Goal: Task Accomplishment & Management: Manage account settings

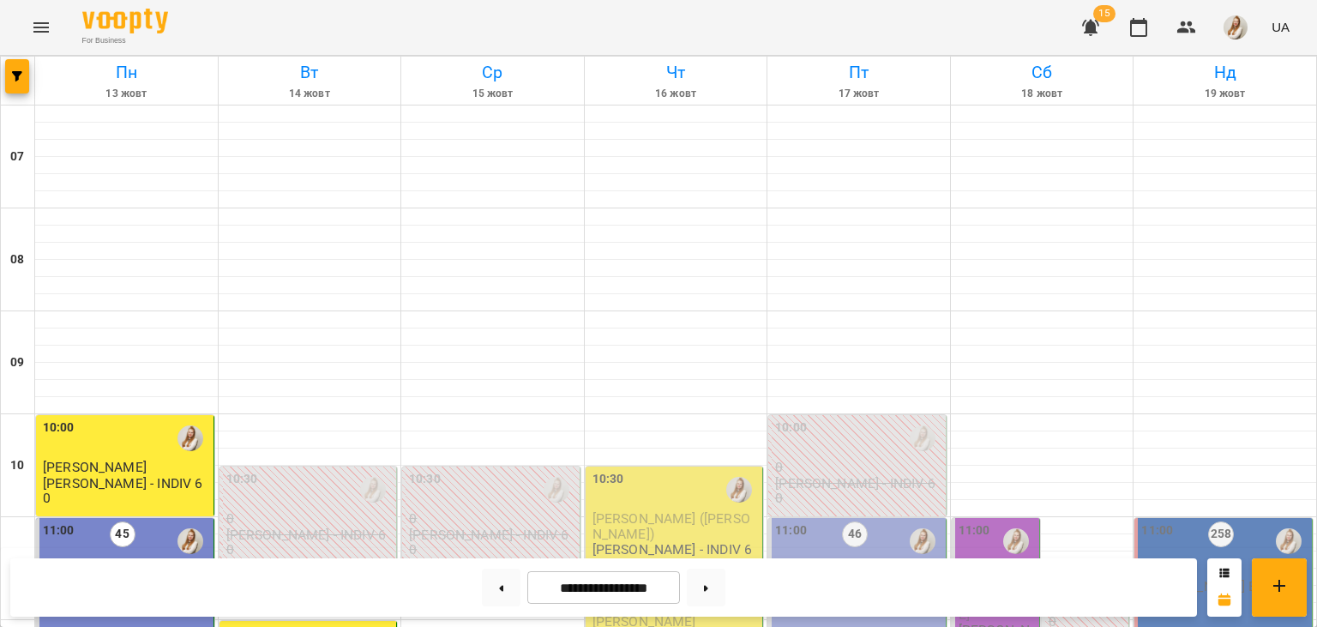
scroll to position [940, 0]
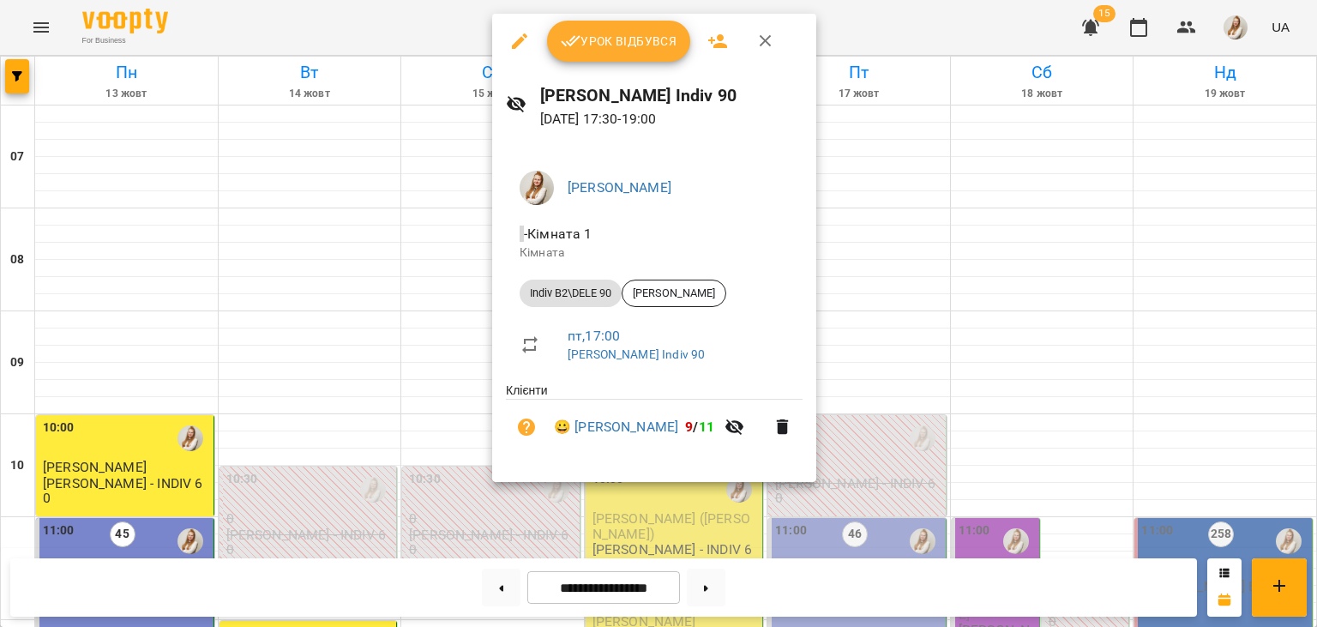
click at [629, 18] on div "Урок відбувся" at bounding box center [654, 41] width 324 height 55
click at [627, 32] on span "Урок відбувся" at bounding box center [619, 41] width 117 height 21
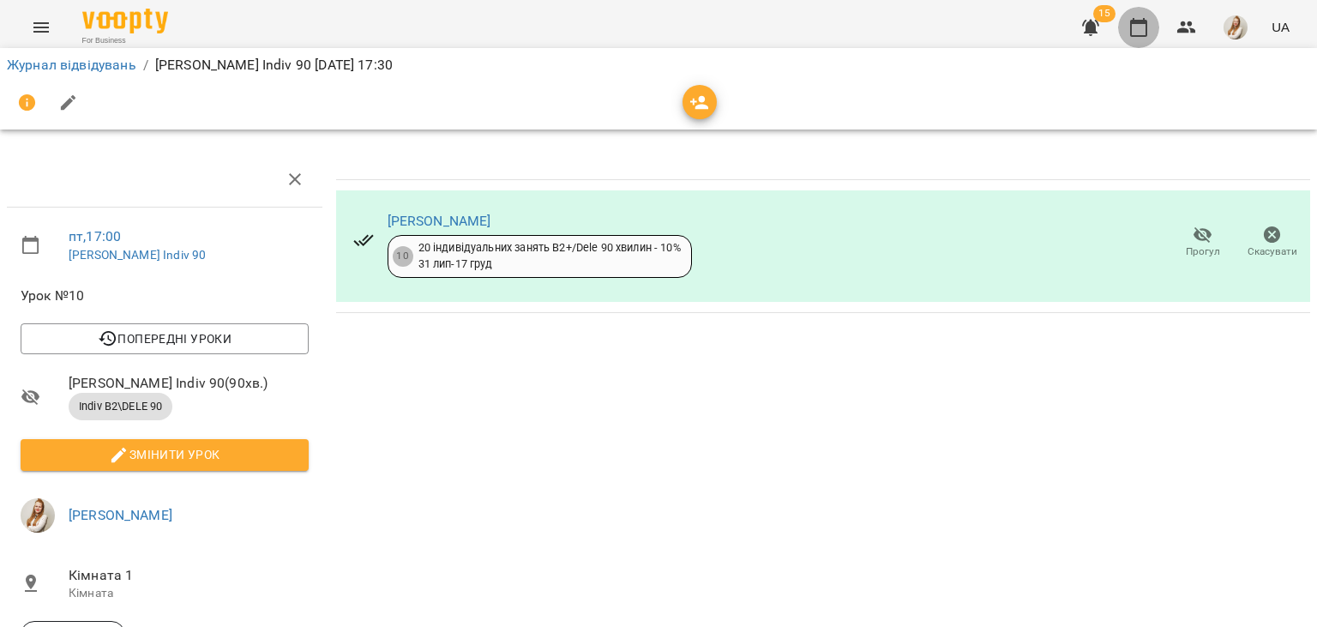
click at [1130, 27] on icon "button" at bounding box center [1139, 27] width 21 height 21
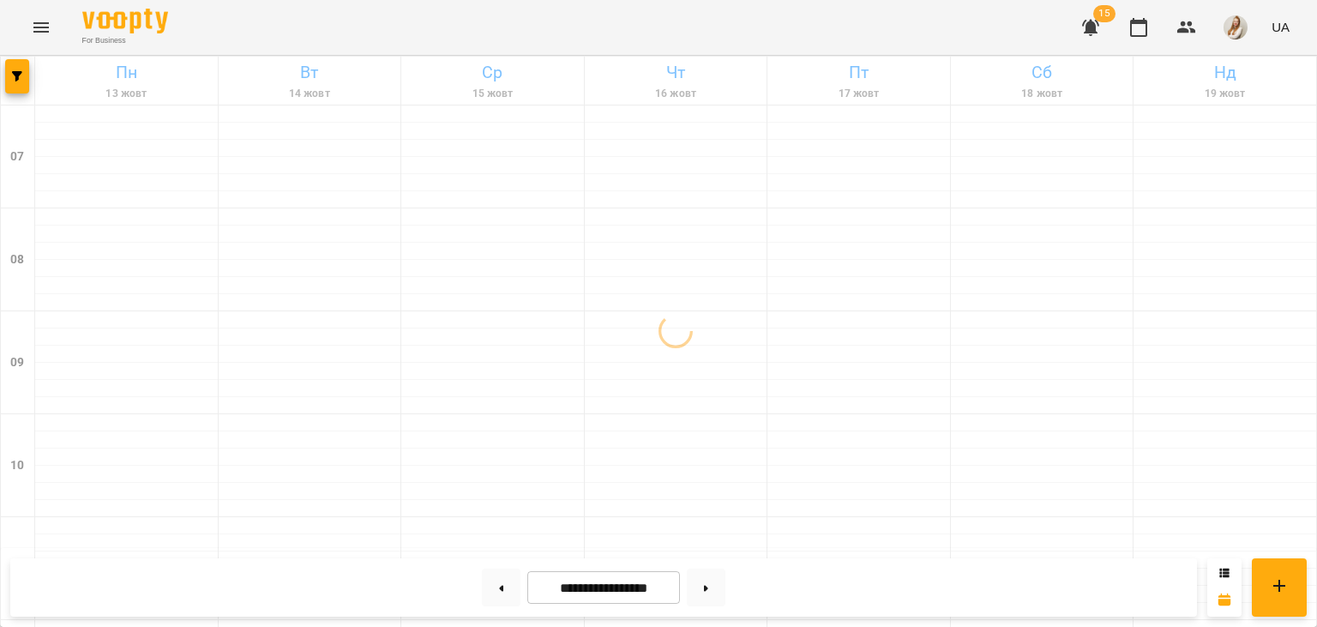
click at [768, 19] on div "For Business 15 UA" at bounding box center [658, 27] width 1317 height 55
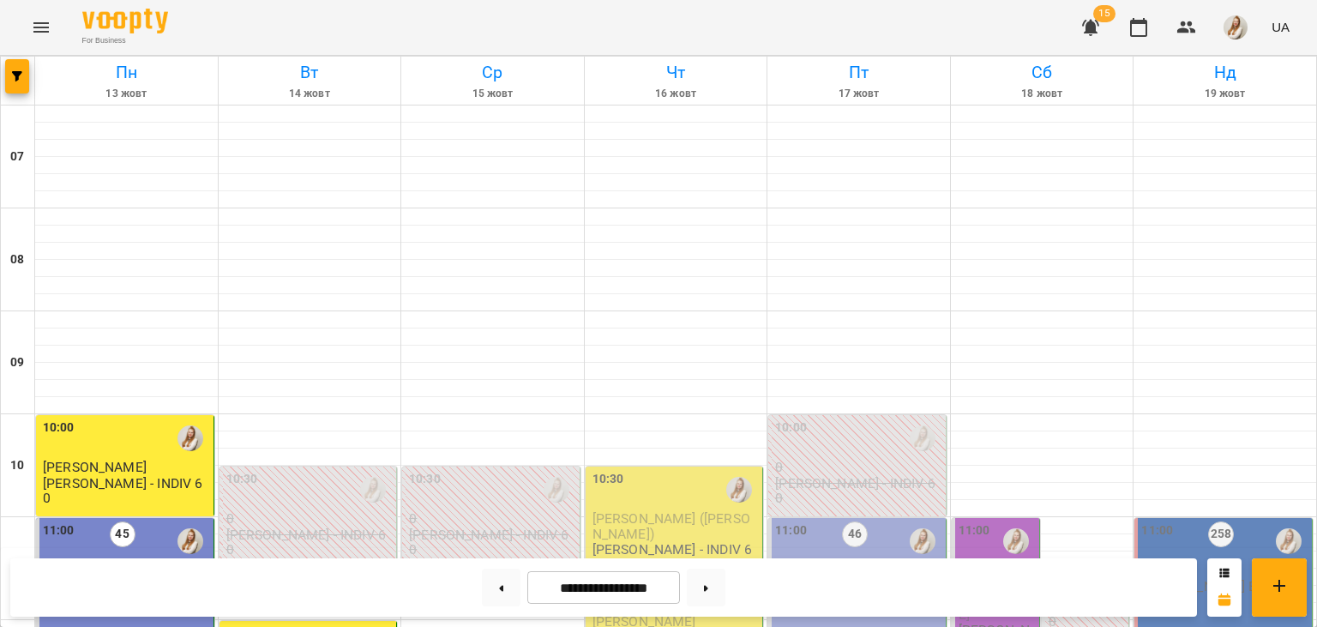
scroll to position [378, 0]
click at [719, 590] on button at bounding box center [706, 588] width 39 height 38
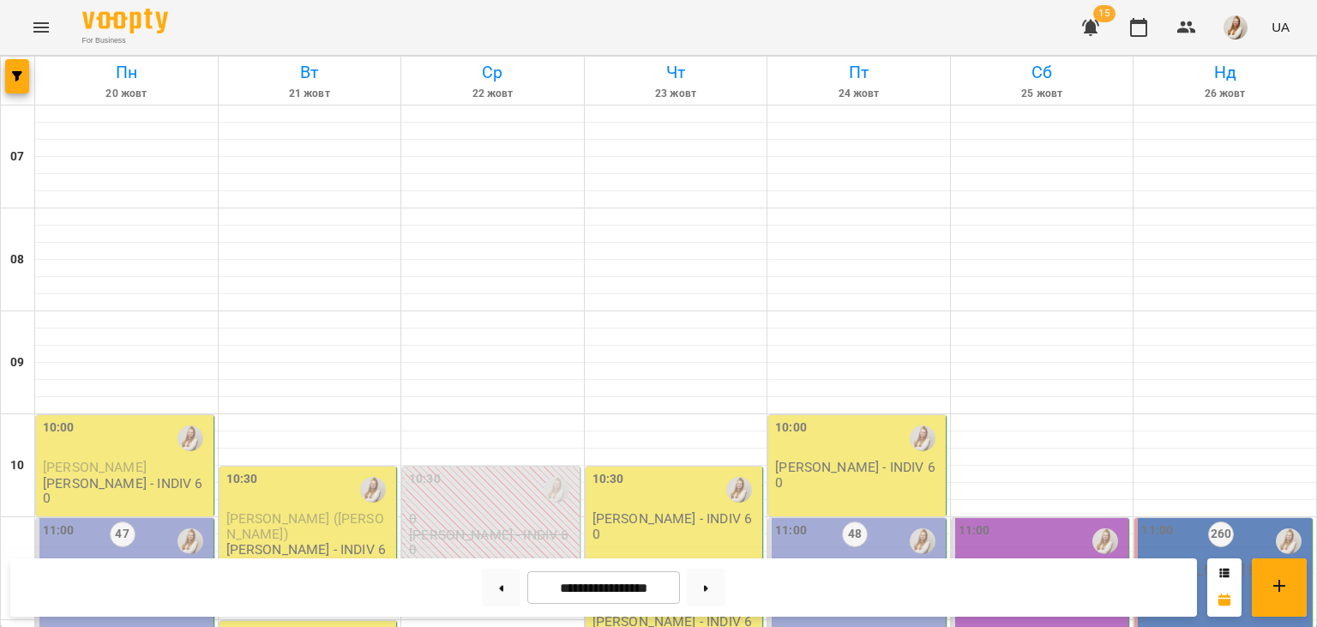
scroll to position [918, 0]
click at [492, 590] on button at bounding box center [501, 588] width 39 height 38
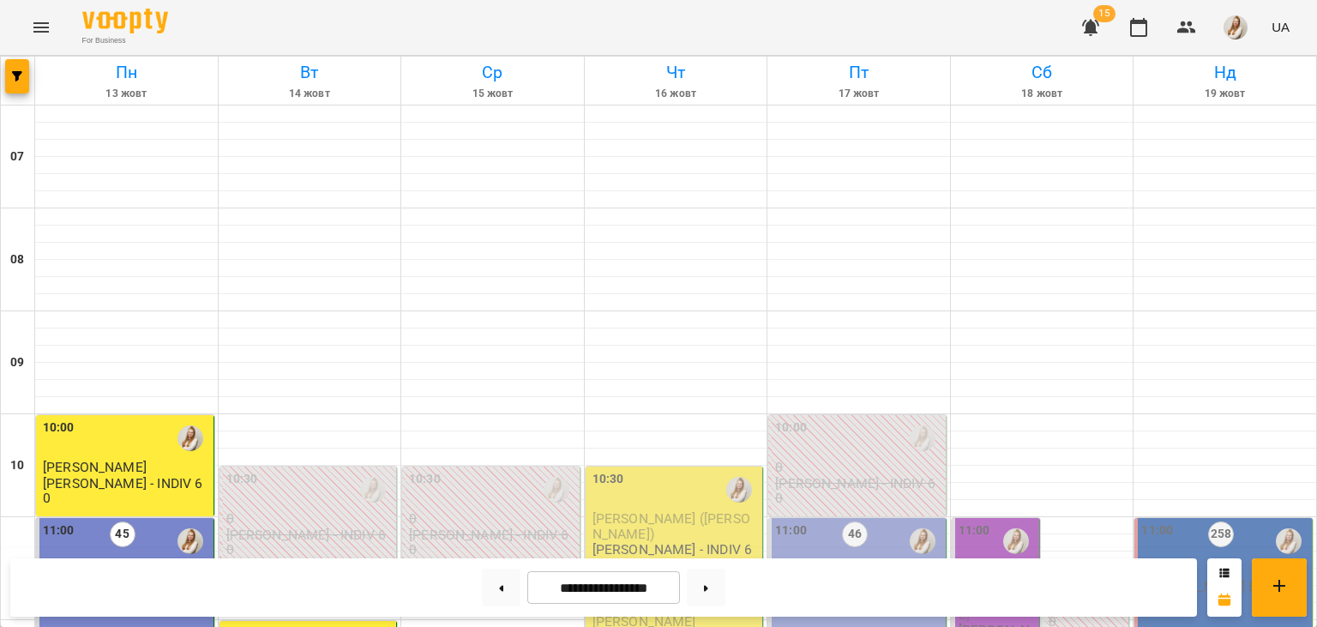
scroll to position [1017, 0]
click at [485, 596] on button at bounding box center [501, 588] width 39 height 38
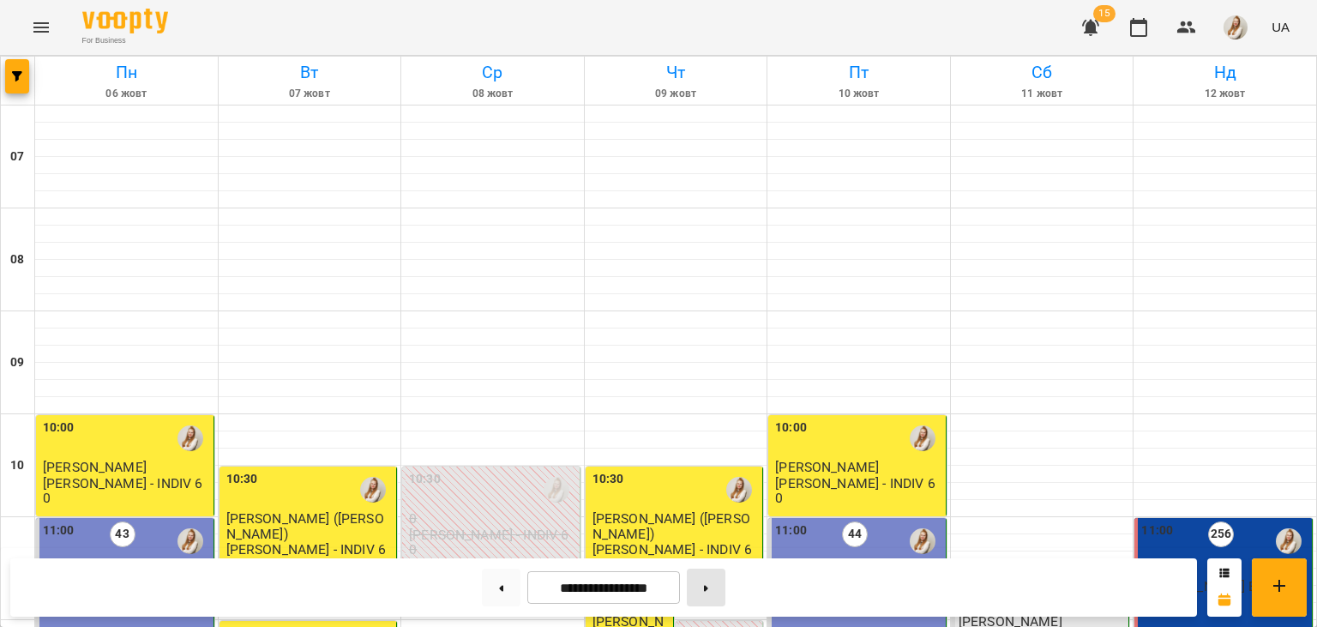
click at [725, 583] on button at bounding box center [706, 588] width 39 height 38
type input "**********"
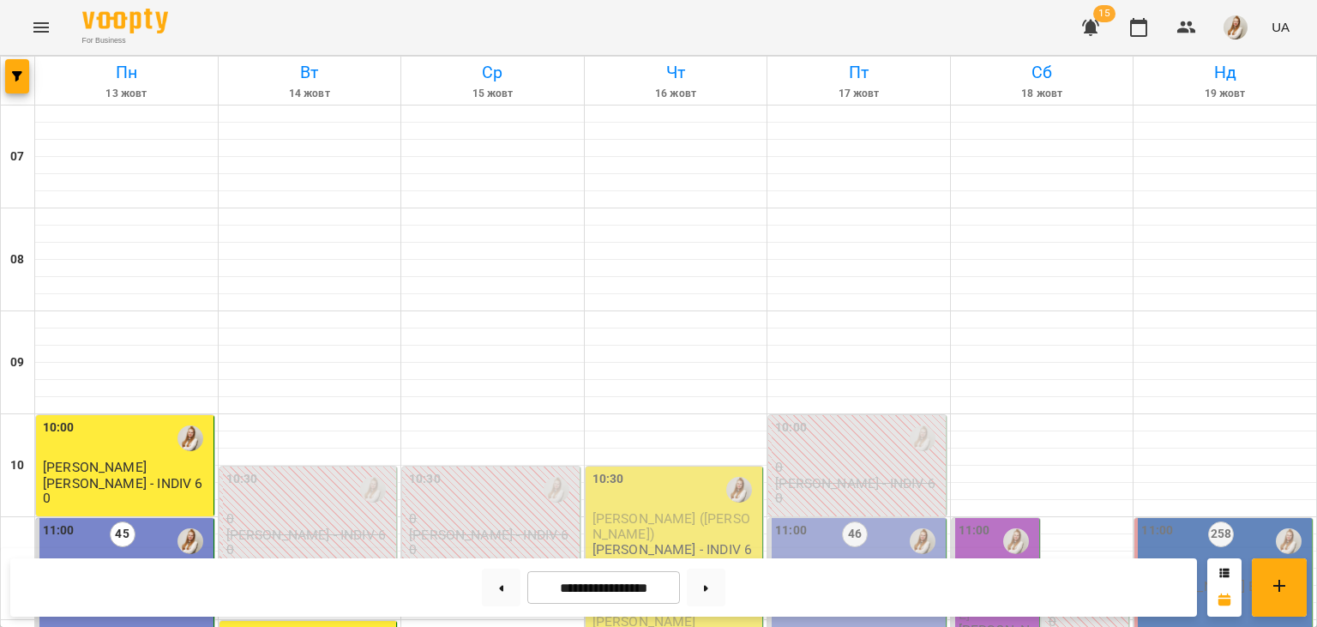
scroll to position [1041, 0]
